Goal: Find specific page/section: Find specific page/section

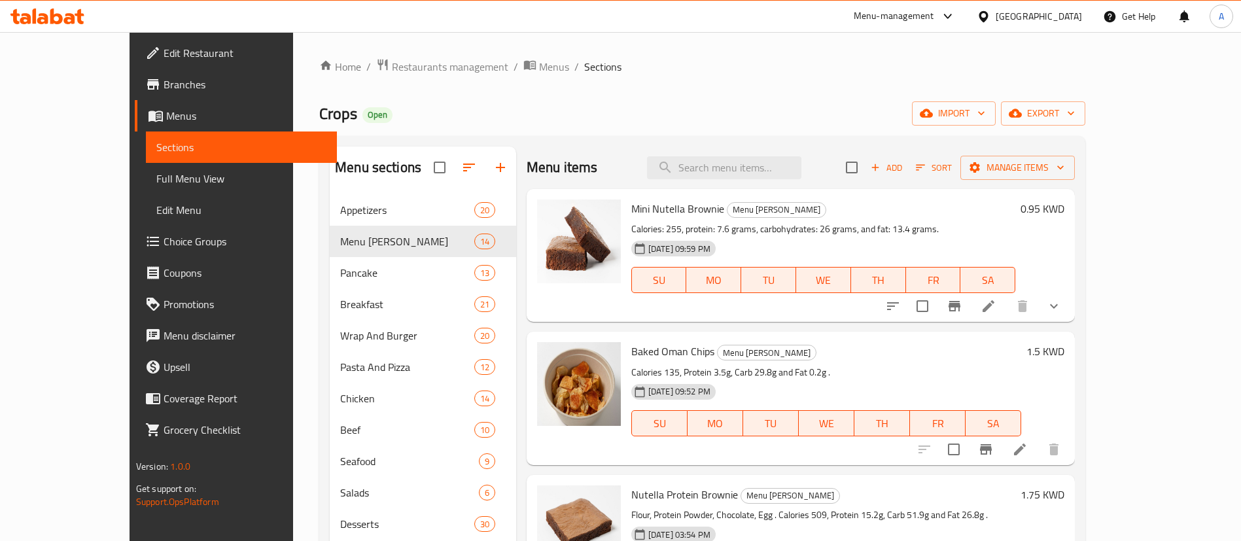
scroll to position [491, 0]
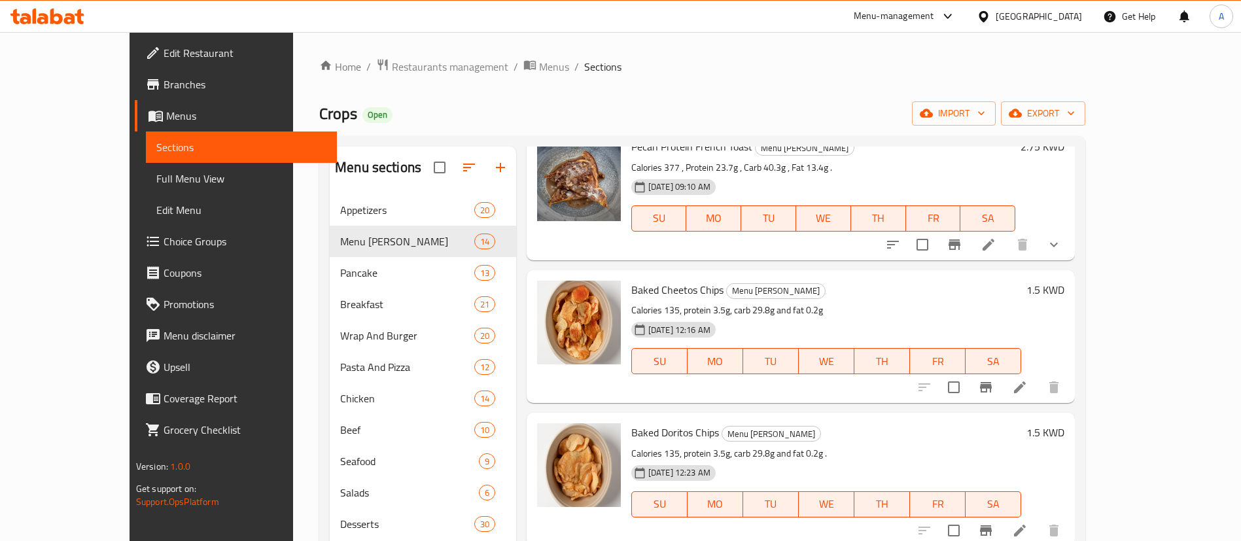
click at [64, 21] on icon at bounding box center [69, 18] width 11 height 11
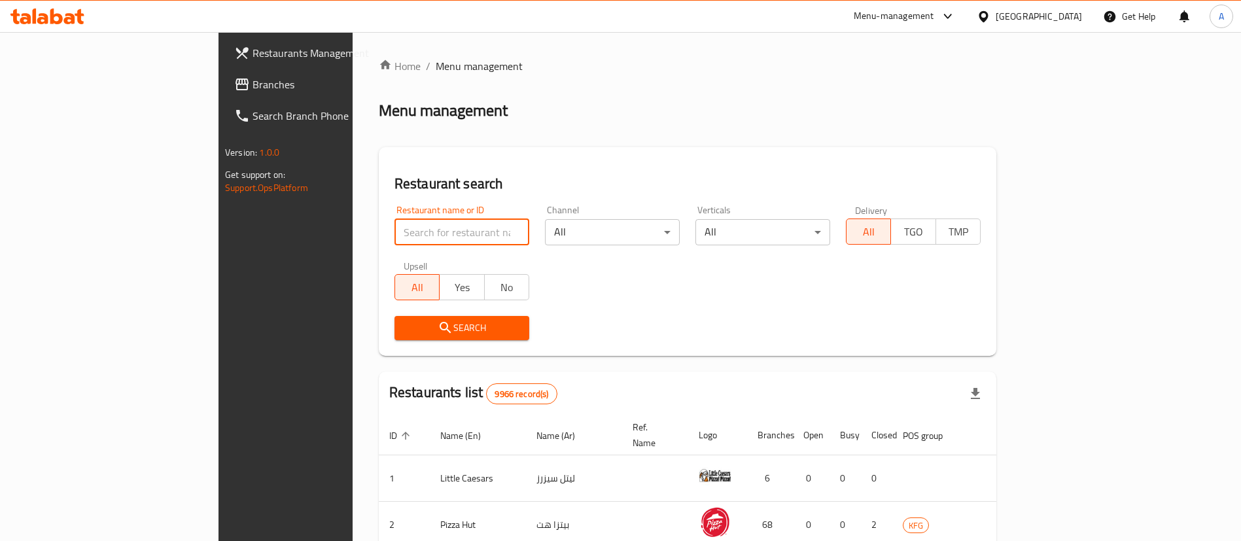
click at [395, 232] on input "search" at bounding box center [462, 232] width 135 height 26
type input "j's bakery"
click button "Search" at bounding box center [462, 328] width 135 height 24
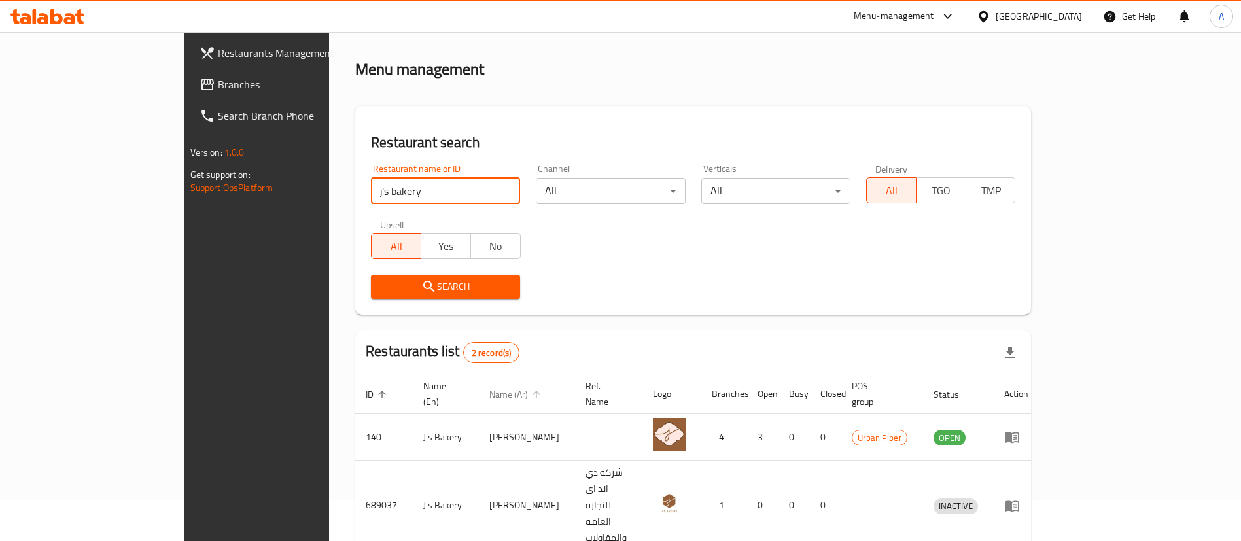
scroll to position [63, 0]
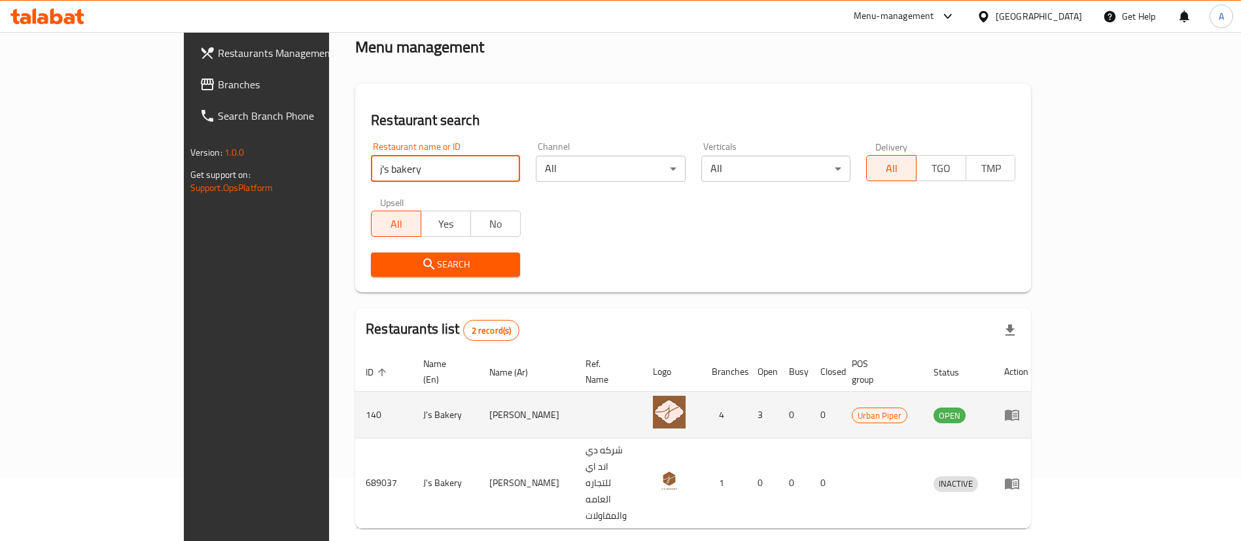
click at [355, 392] on td "140" at bounding box center [384, 415] width 58 height 46
copy td "140"
click at [907, 408] on span "Urban Piper" at bounding box center [880, 415] width 54 height 15
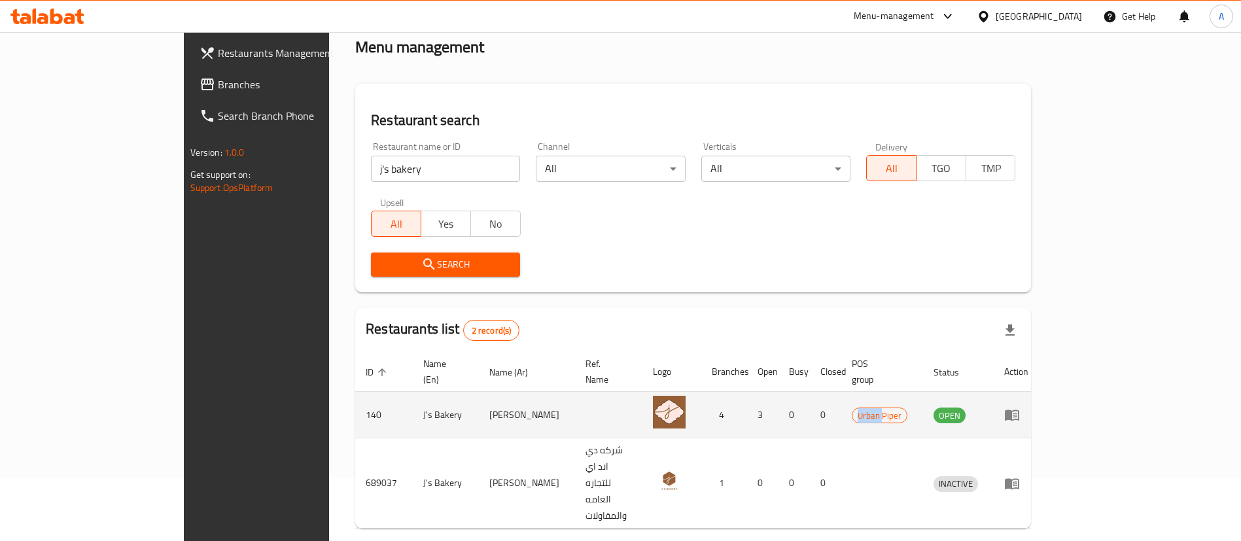
click at [907, 408] on span "Urban Piper" at bounding box center [880, 415] width 54 height 15
click at [1029, 407] on link "enhanced table" at bounding box center [1016, 415] width 24 height 16
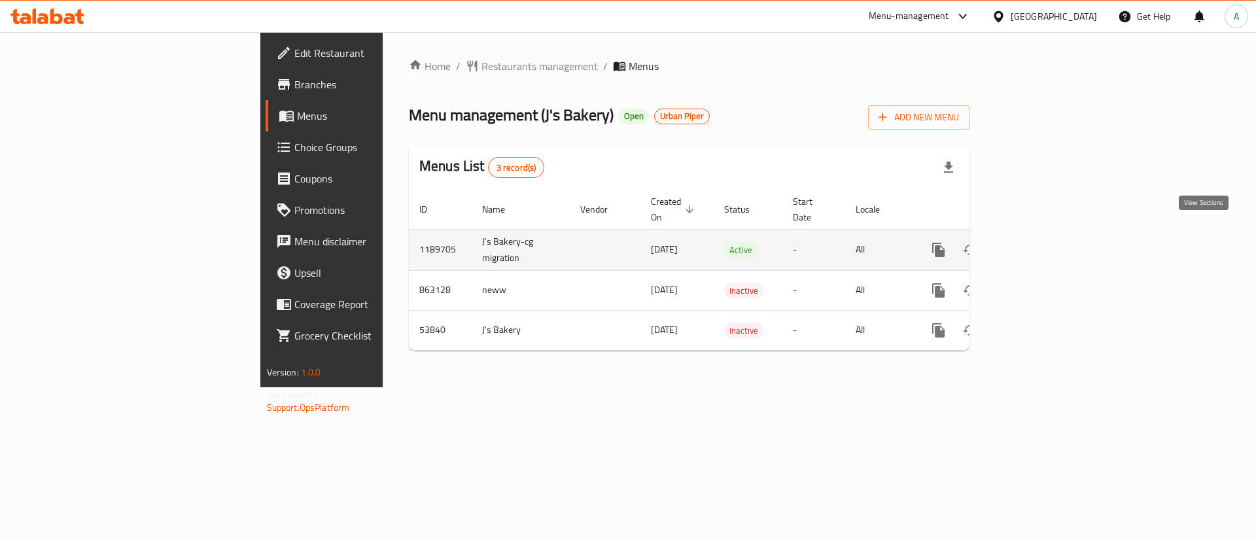
click at [1041, 242] on icon "enhanced table" at bounding box center [1033, 250] width 16 height 16
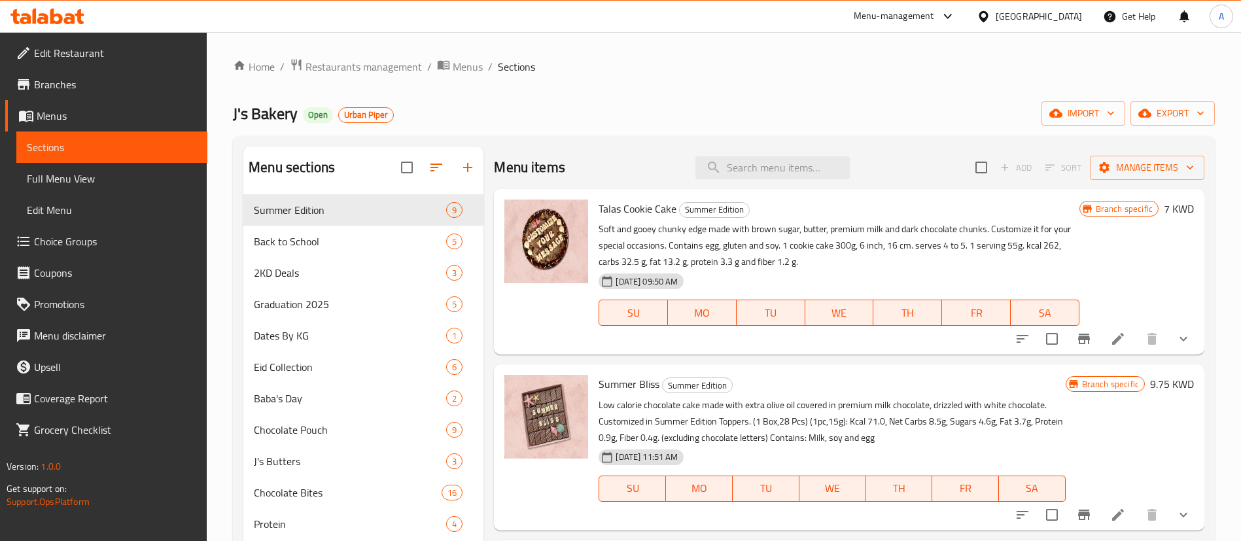
click at [465, 169] on div at bounding box center [442, 167] width 82 height 31
click at [460, 162] on div at bounding box center [442, 167] width 82 height 31
click at [472, 173] on div at bounding box center [442, 167] width 82 height 31
click at [463, 169] on div at bounding box center [442, 167] width 82 height 31
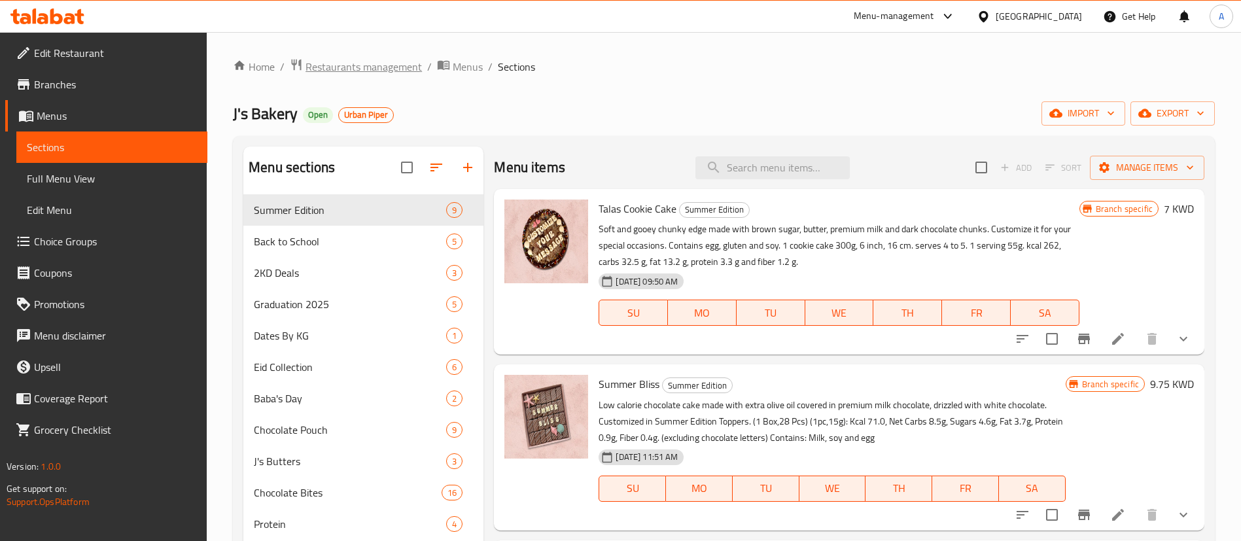
click at [340, 59] on span "Restaurants management" at bounding box center [364, 67] width 116 height 16
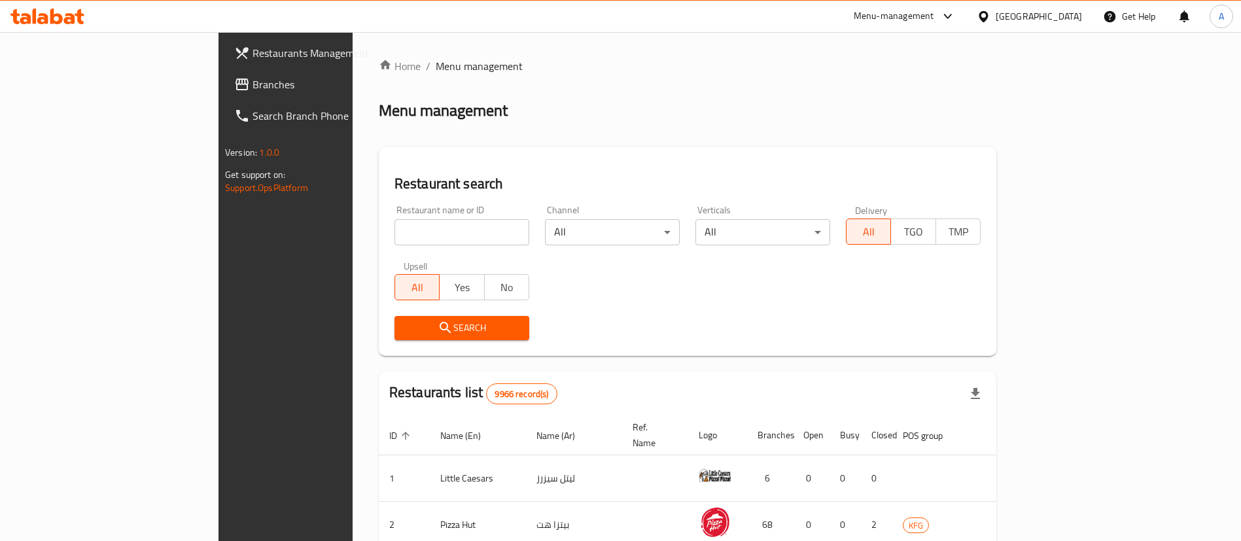
click at [395, 237] on input "search" at bounding box center [462, 232] width 135 height 26
type input "crops"
click button "Search" at bounding box center [462, 328] width 135 height 24
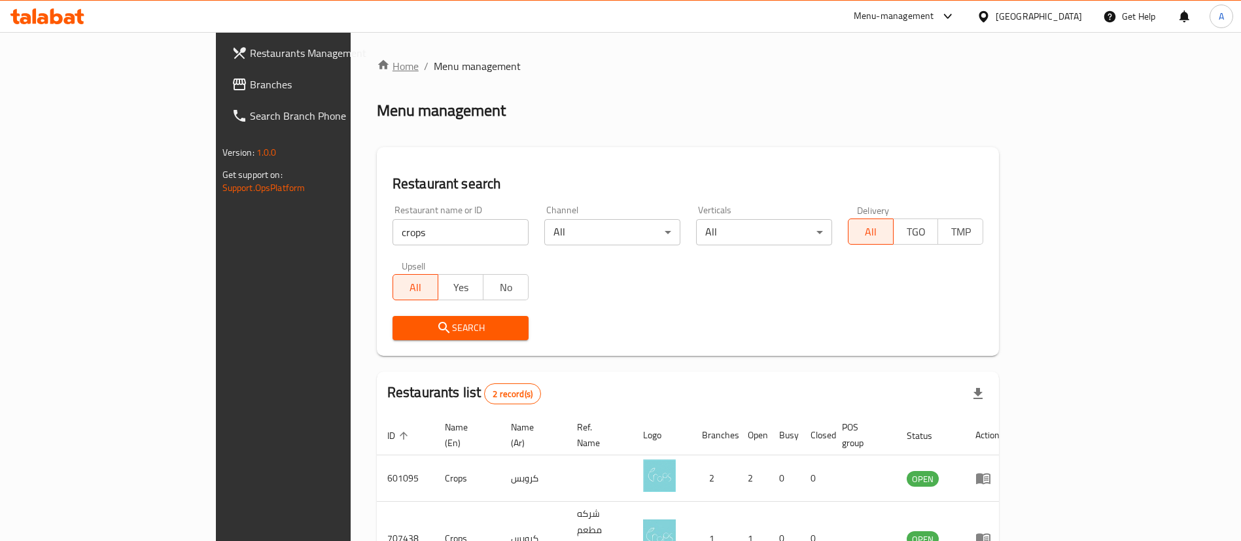
click at [377, 61] on icon "breadcrumb" at bounding box center [383, 64] width 13 height 13
